Goal: Task Accomplishment & Management: Manage account settings

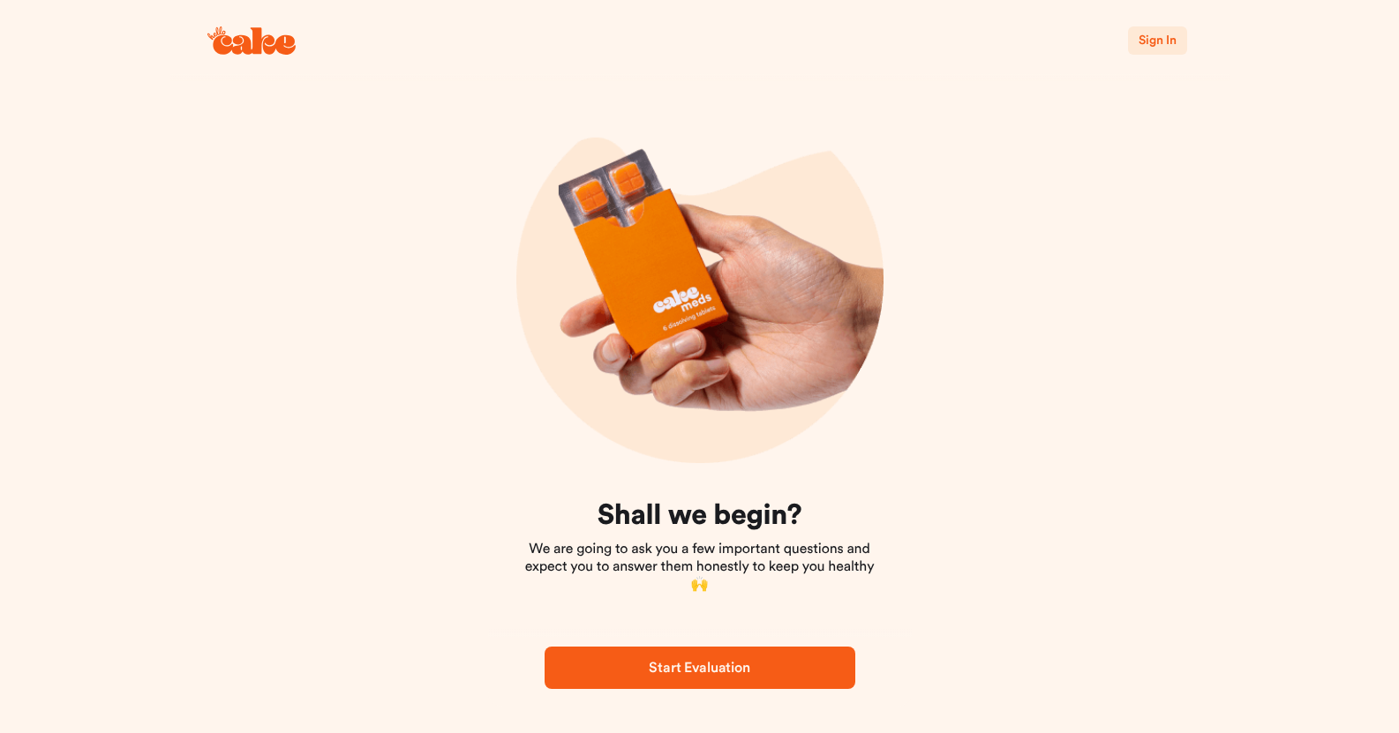
click at [1146, 39] on span "Sign In" at bounding box center [1156, 40] width 37 height 12
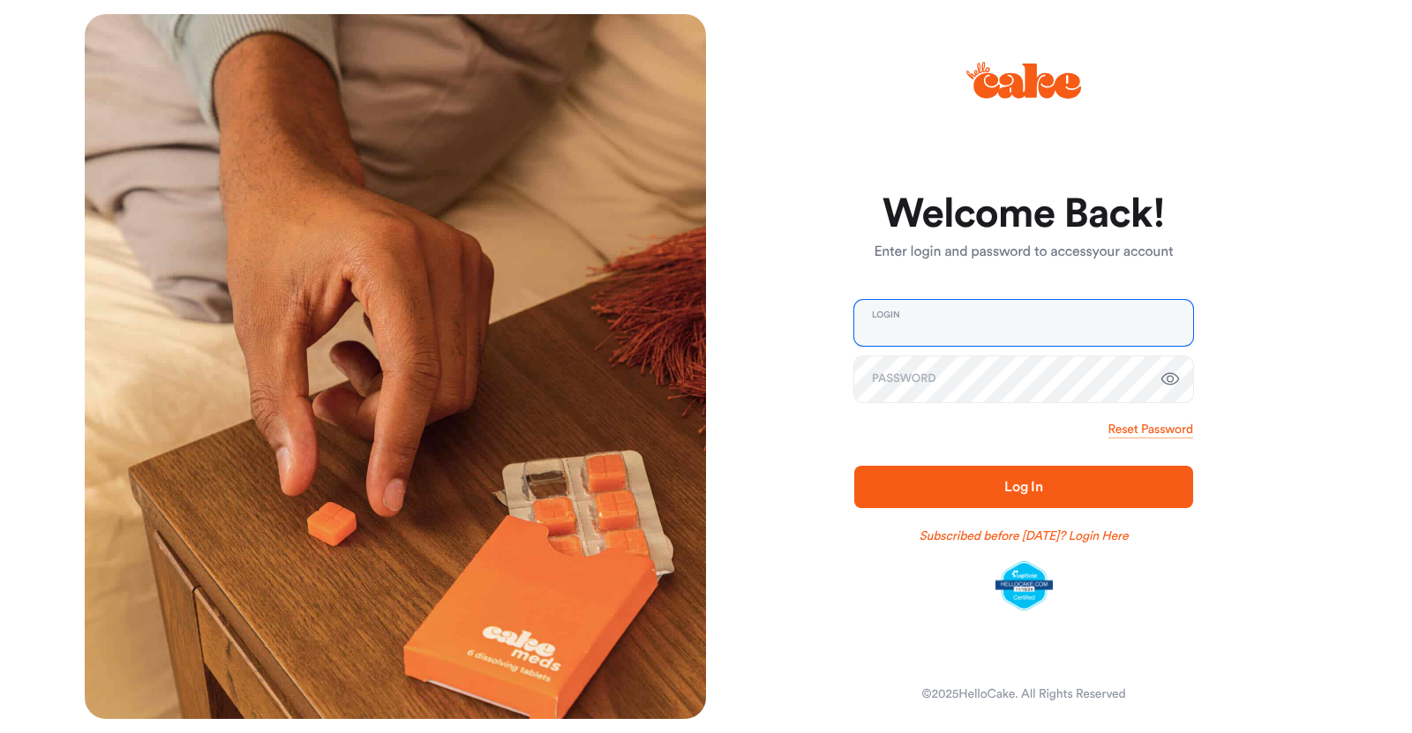
type input "**********"
click at [1027, 487] on span "Log In" at bounding box center [1023, 487] width 39 height 14
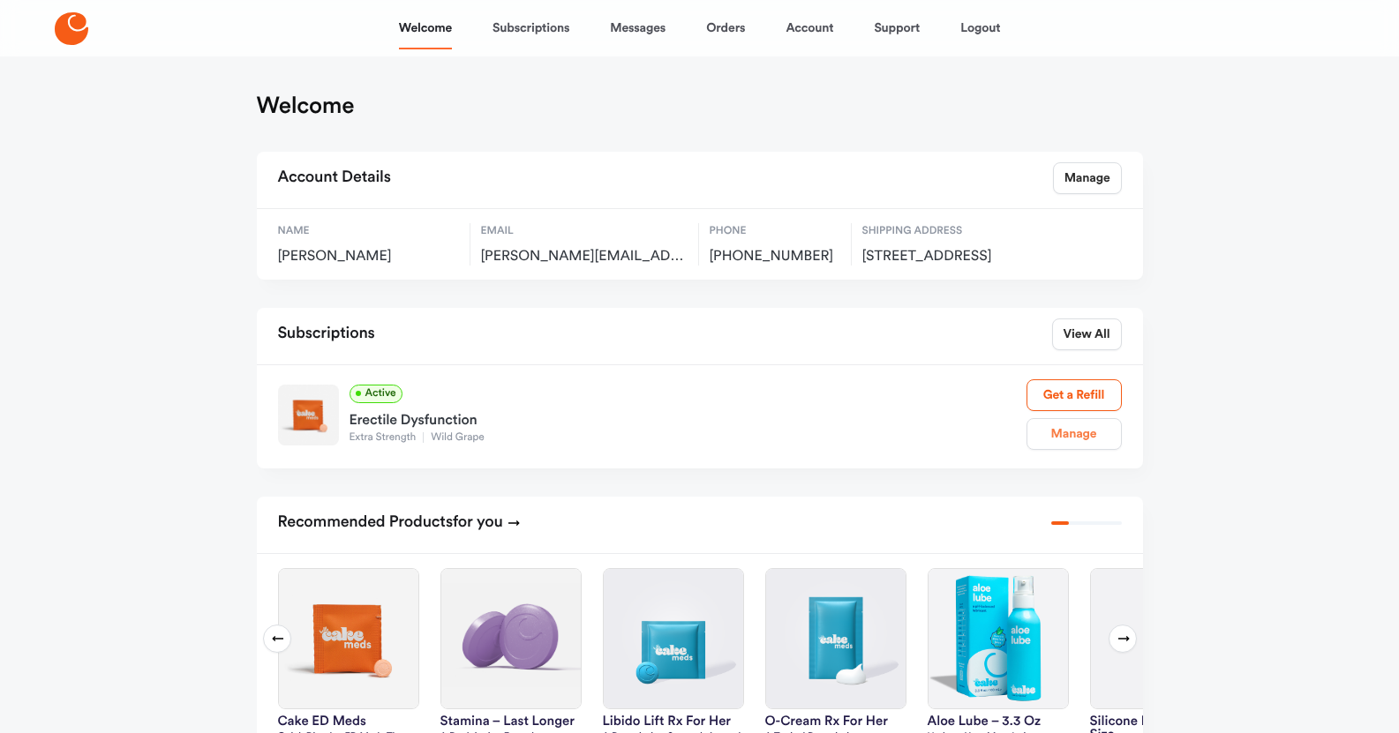
click at [1075, 450] on link "Manage" at bounding box center [1073, 434] width 95 height 32
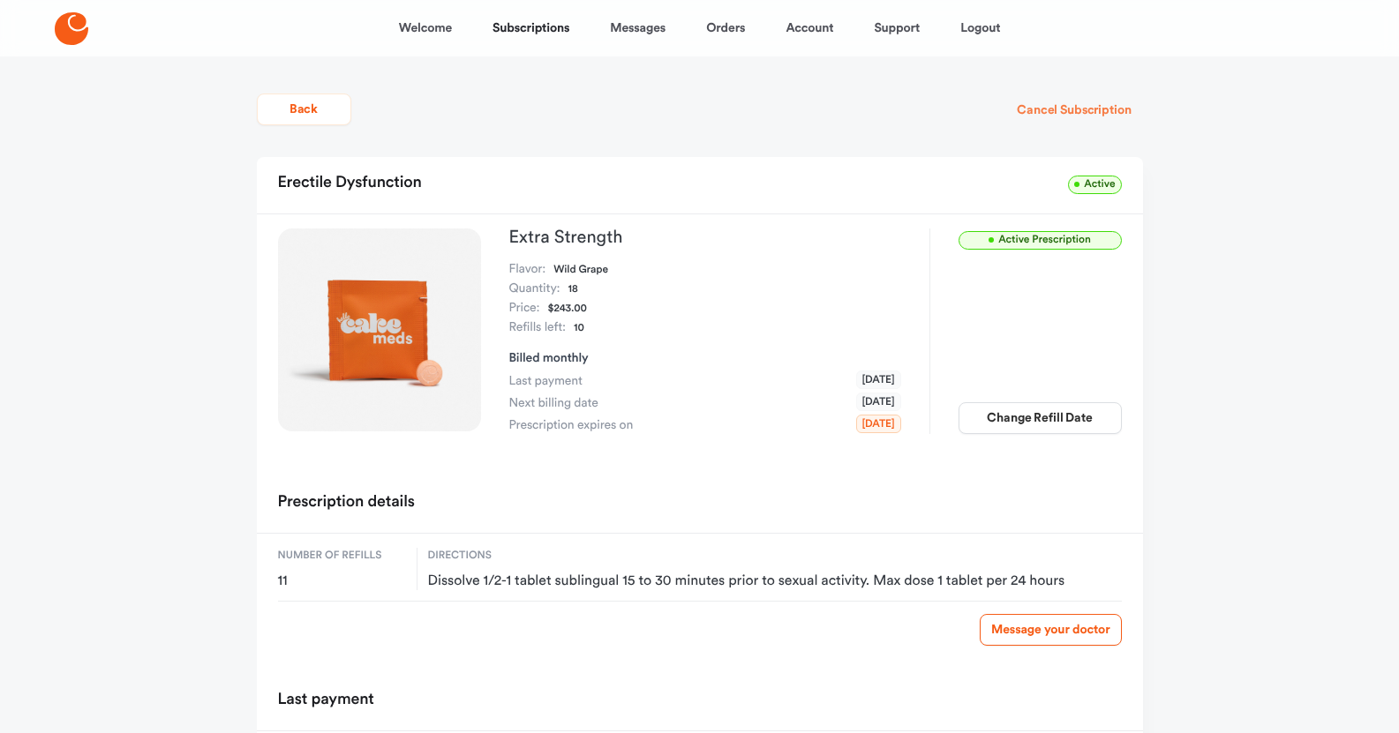
click at [1076, 108] on button "Cancel Subscription" at bounding box center [1073, 110] width 137 height 32
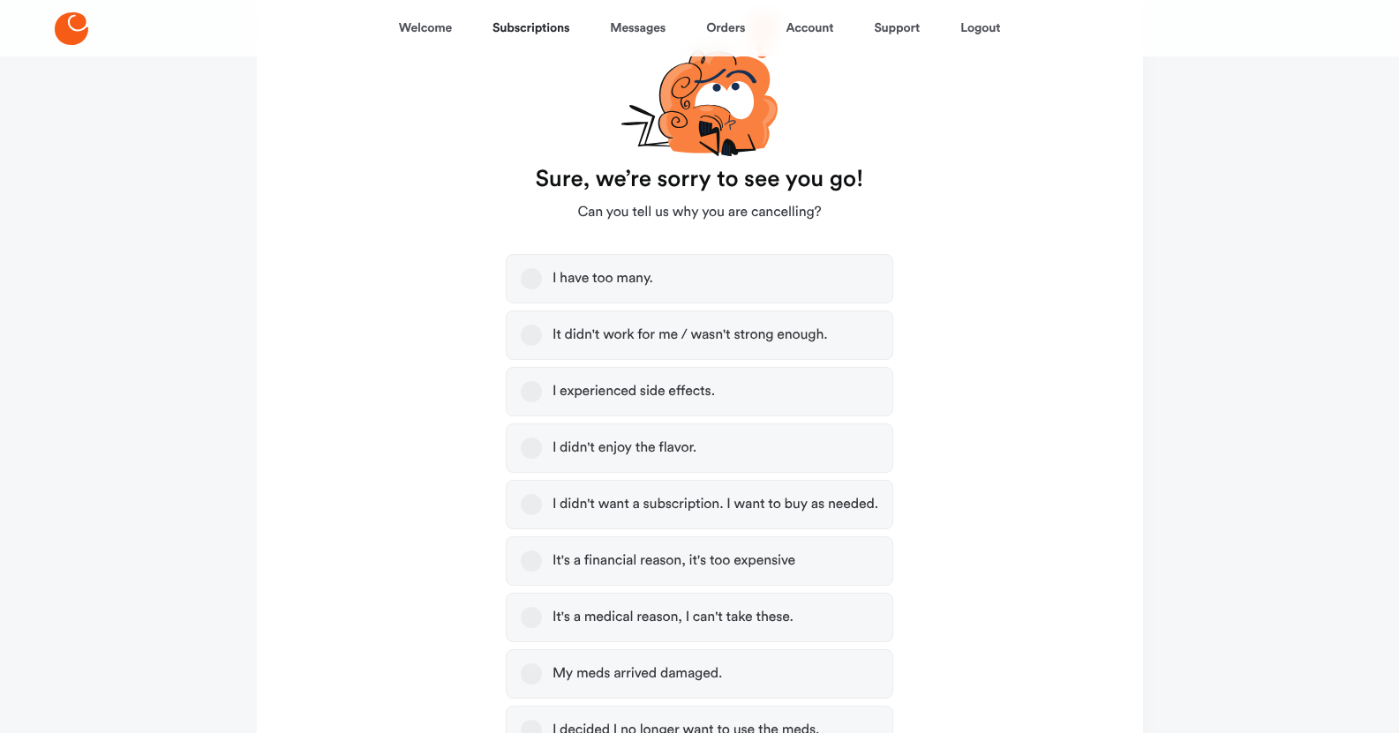
scroll to position [176, 0]
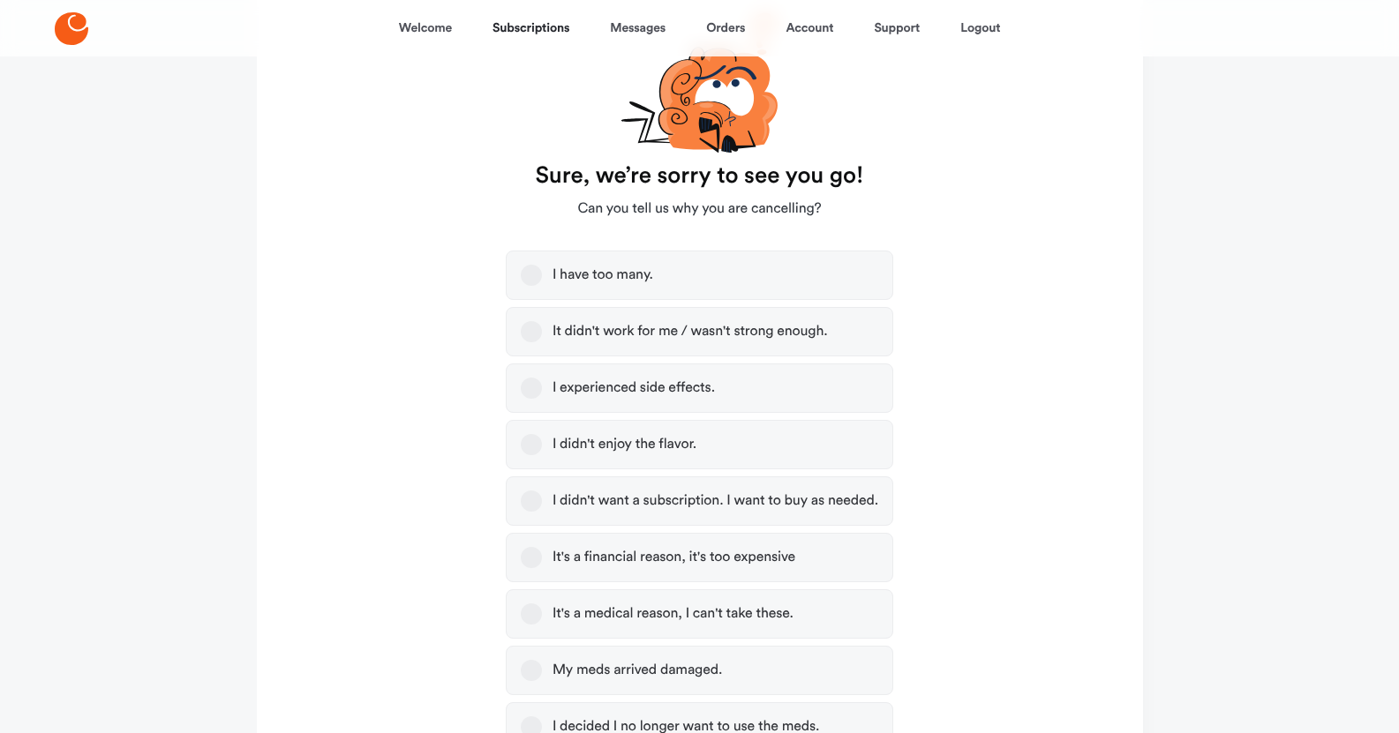
click at [533, 331] on button "It didn't work for me / wasn't strong enough." at bounding box center [531, 331] width 21 height 21
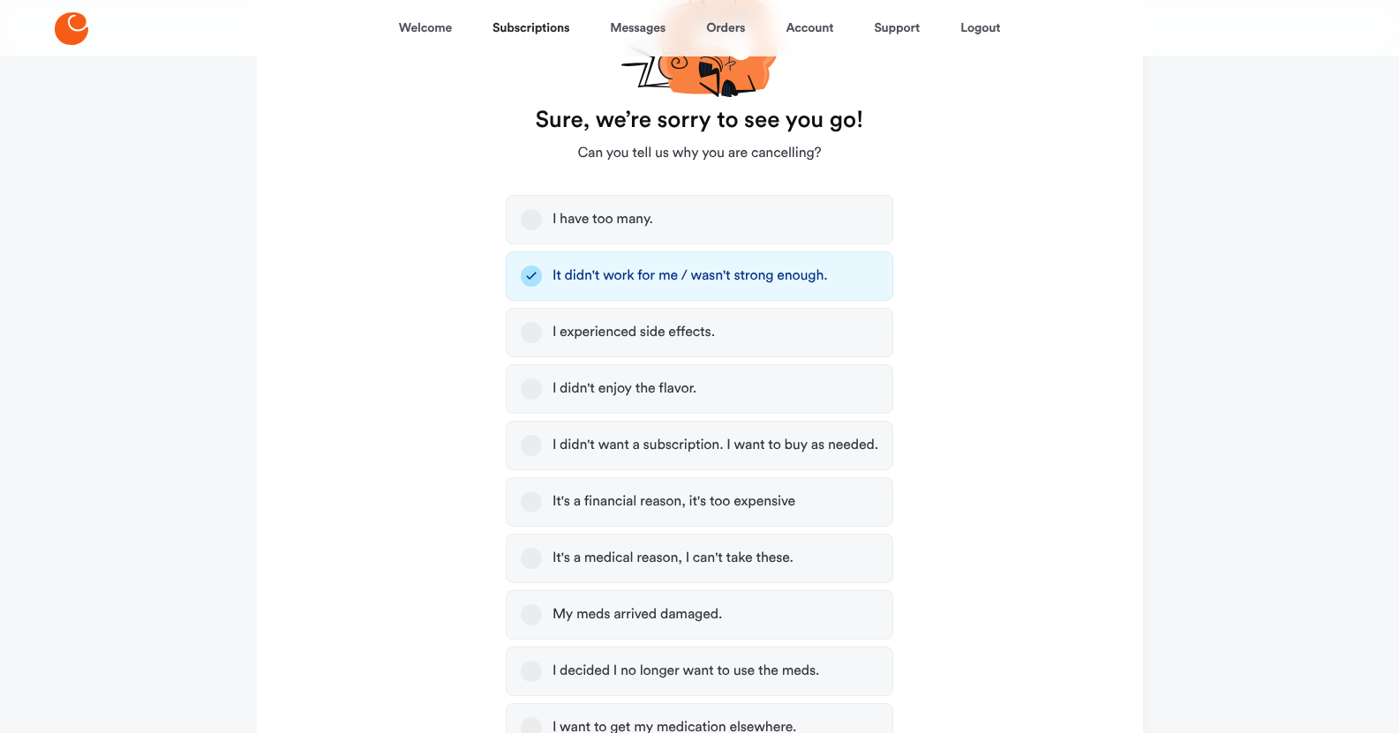
scroll to position [265, 0]
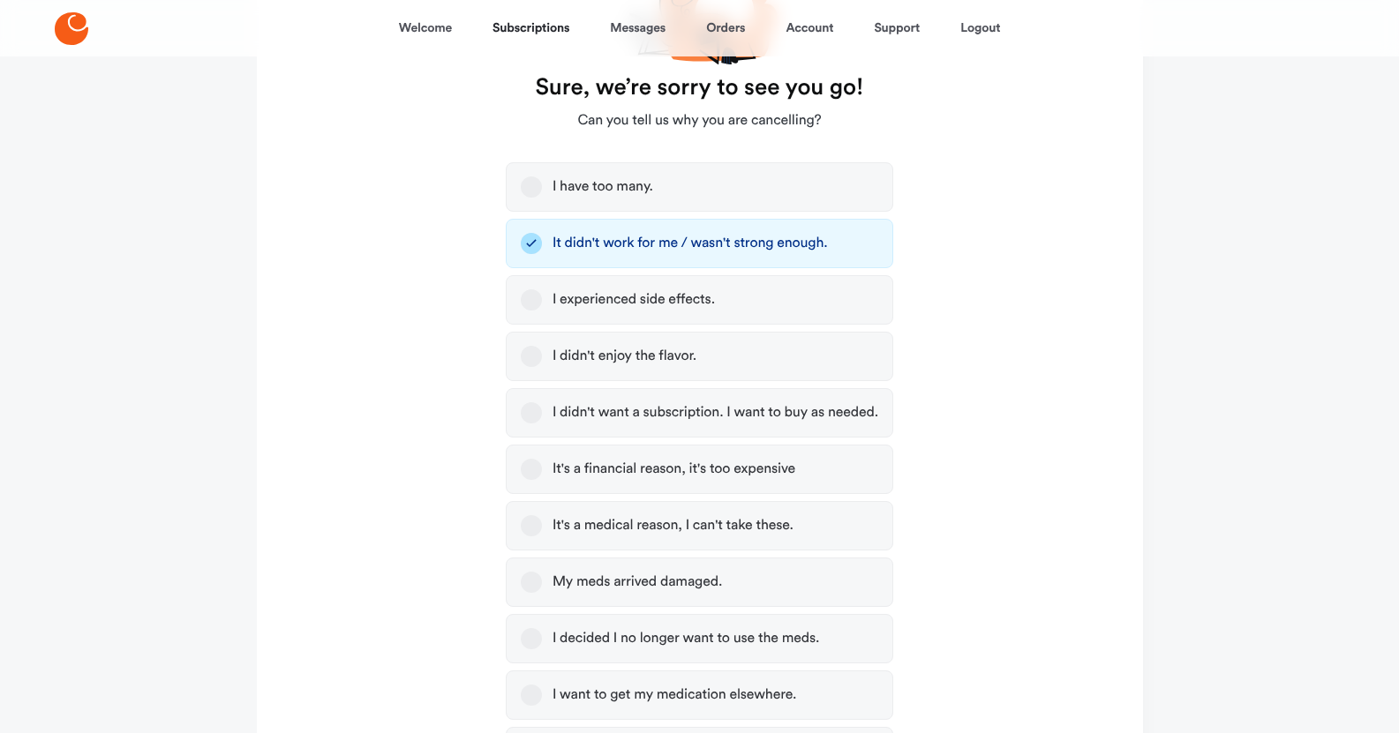
click at [531, 416] on button "I didn't want a subscription. I want to buy as needed." at bounding box center [531, 412] width 21 height 21
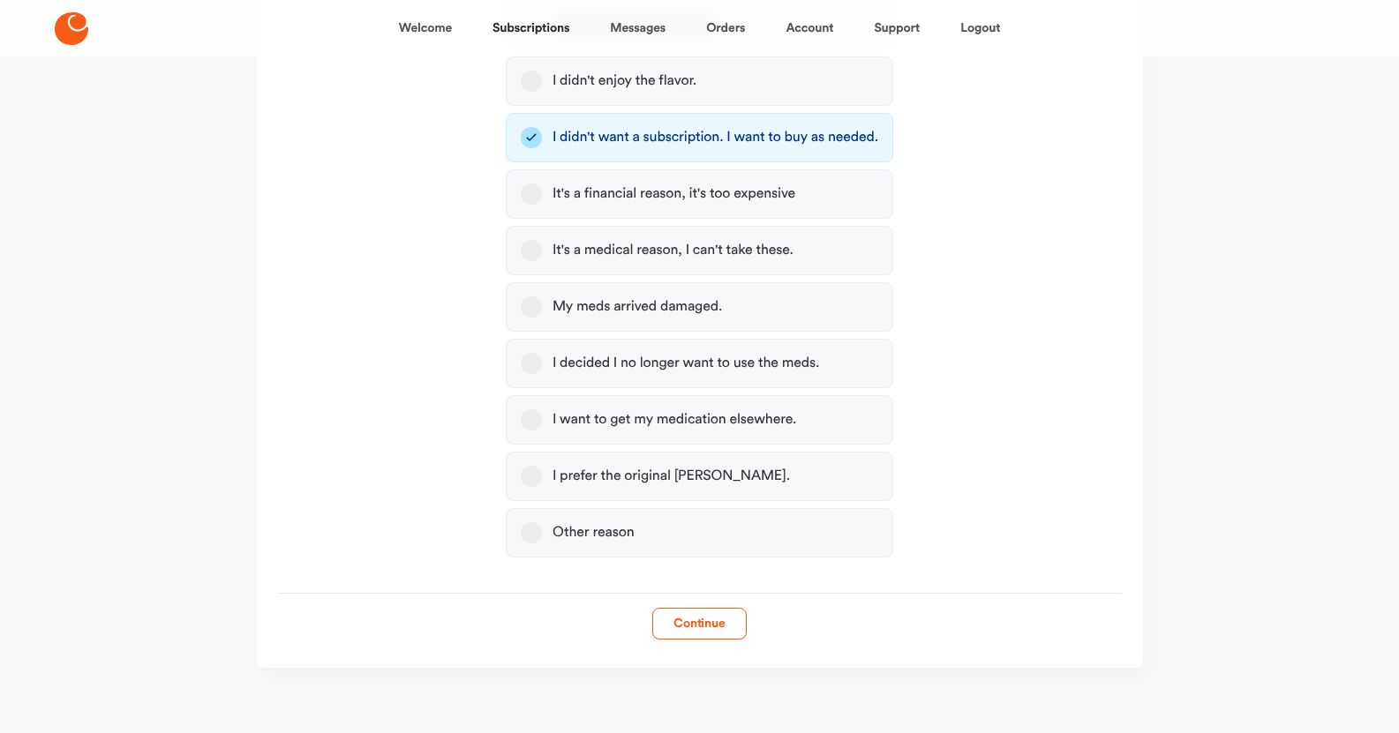
scroll to position [545, 0]
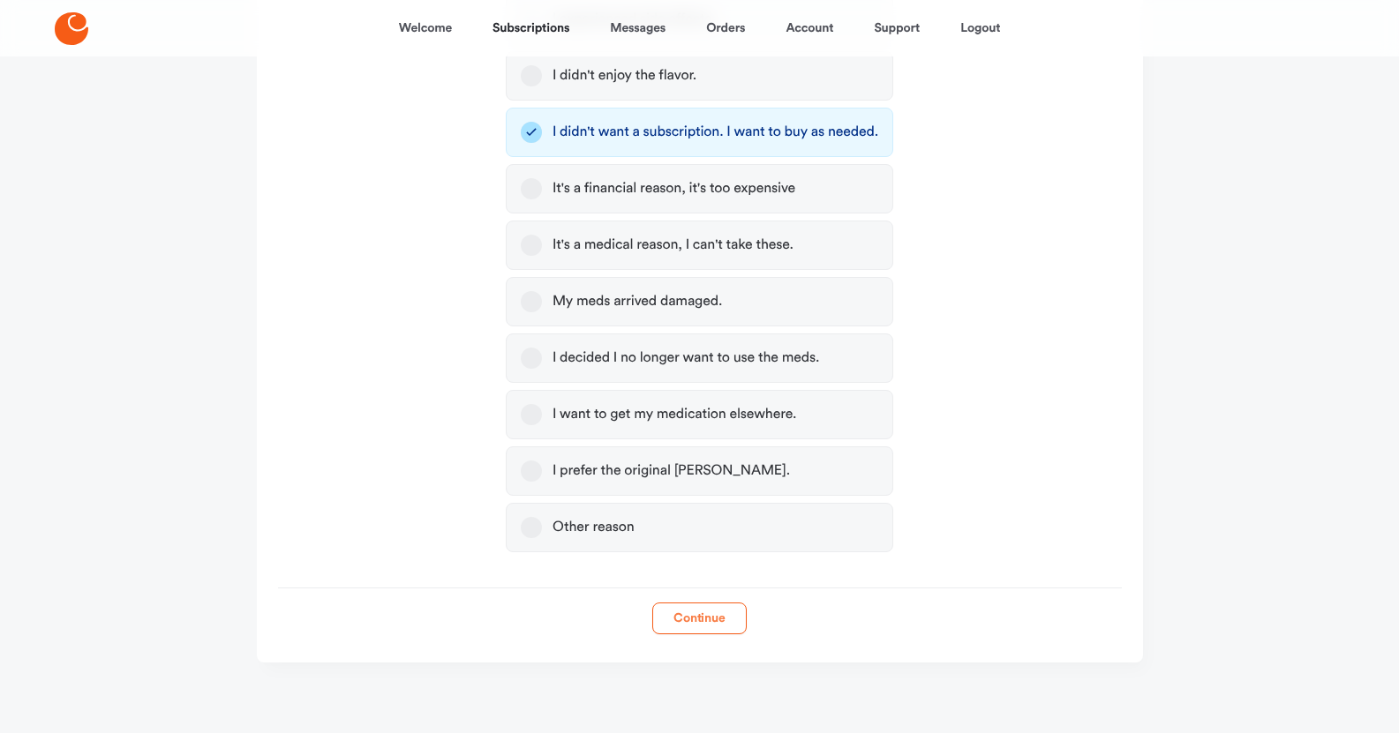
click at [703, 616] on button "Continue" at bounding box center [699, 619] width 94 height 32
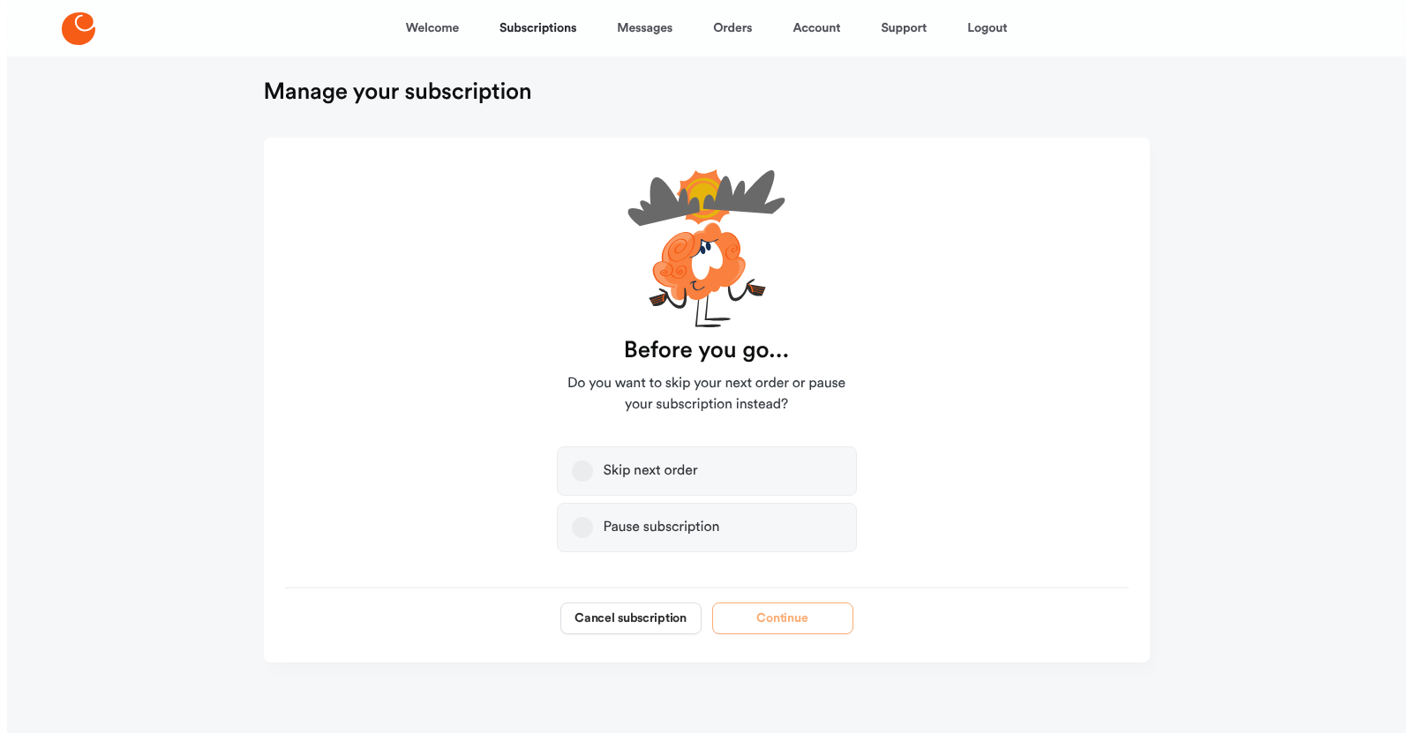
scroll to position [0, 0]
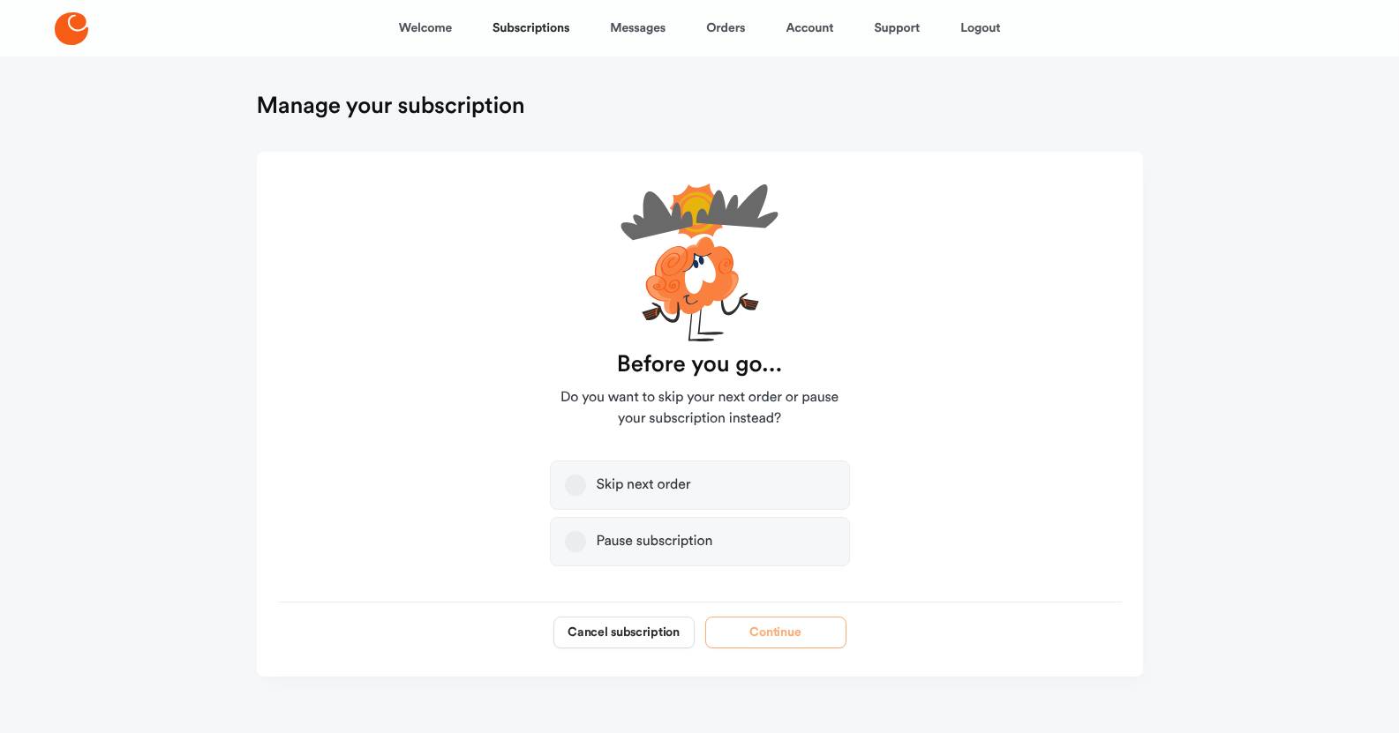
click at [571, 544] on button "Pause subscription" at bounding box center [575, 541] width 21 height 21
click at [778, 634] on button "Continue" at bounding box center [775, 633] width 141 height 32
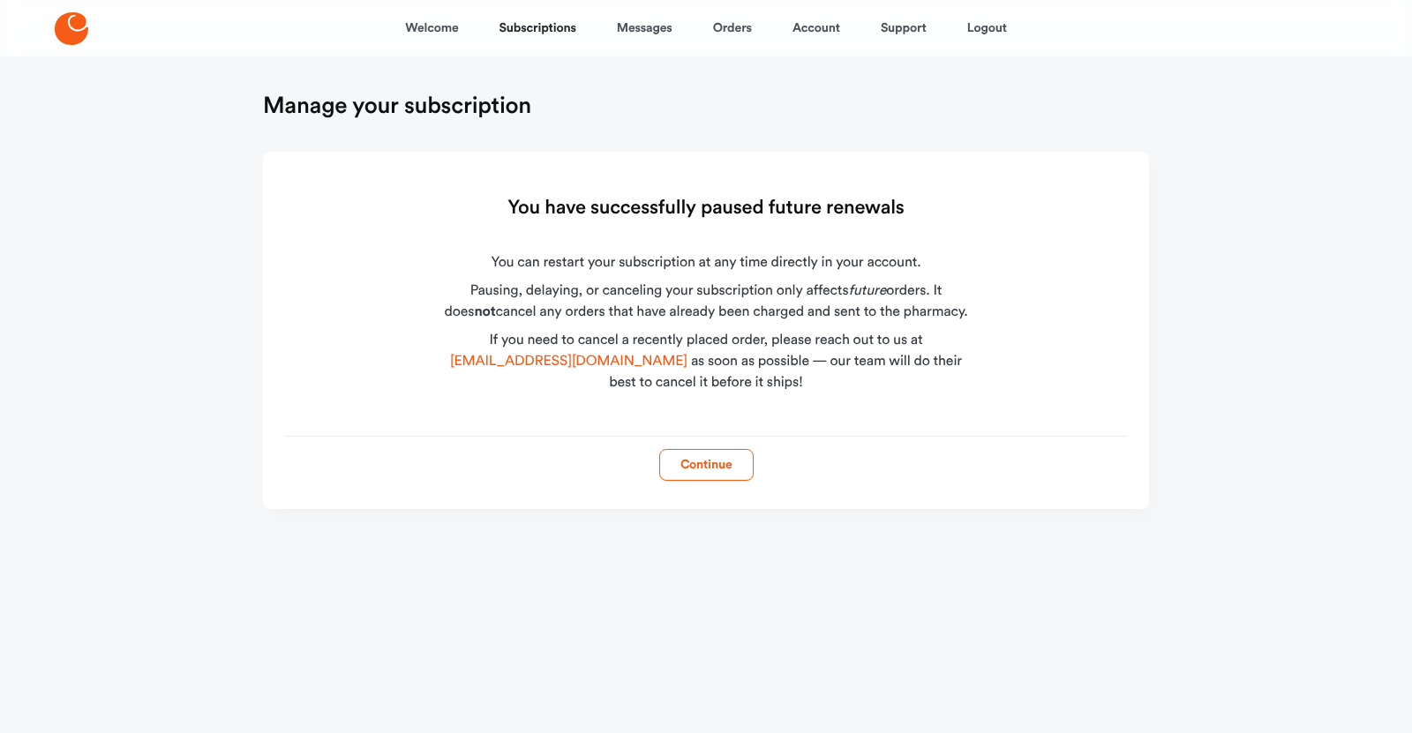
click at [702, 469] on button "Continue" at bounding box center [706, 465] width 94 height 32
